Goal: Check status: Check status

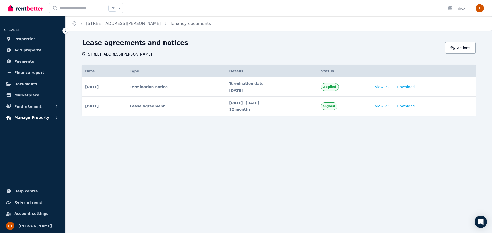
click at [33, 117] on span "Manage Property" at bounding box center [31, 118] width 35 height 6
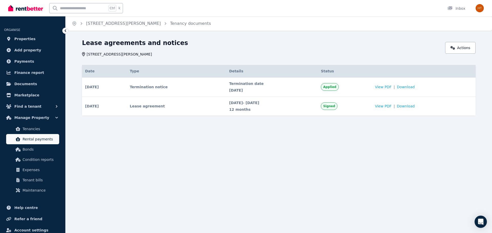
click at [33, 138] on span "Rental payments" at bounding box center [40, 139] width 35 height 6
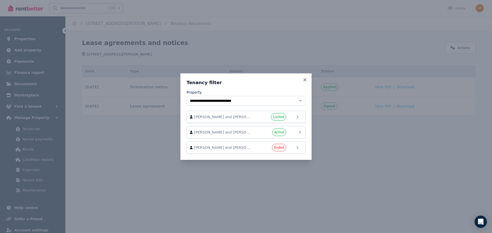
click at [299, 131] on icon at bounding box center [300, 132] width 6 height 6
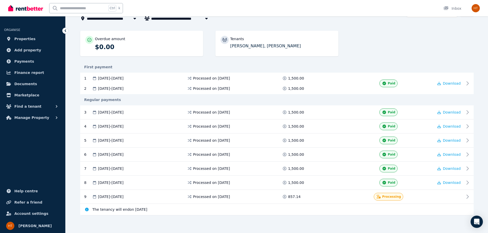
scroll to position [37, 0]
click at [475, 8] on img "button" at bounding box center [476, 8] width 8 height 8
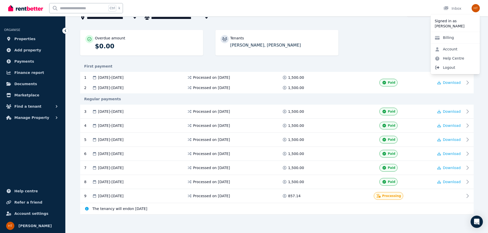
click at [448, 66] on span "Logout" at bounding box center [455, 67] width 49 height 9
